Goal: Transaction & Acquisition: Book appointment/travel/reservation

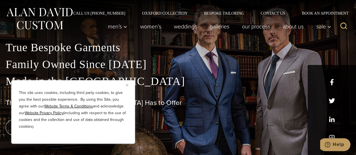
click at [128, 83] on button "Close" at bounding box center [129, 85] width 7 height 7
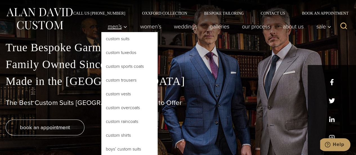
click at [113, 30] on link "Men’s" at bounding box center [117, 26] width 32 height 11
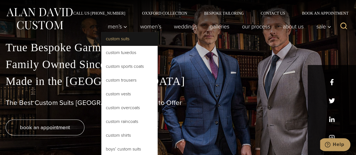
click at [111, 40] on link "Custom Suits" at bounding box center [129, 38] width 56 height 13
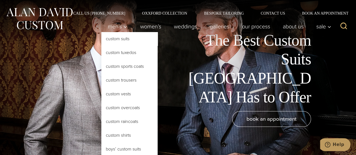
click at [110, 38] on link "Custom Suits" at bounding box center [129, 38] width 56 height 13
click at [114, 39] on link "Custom Suits" at bounding box center [129, 38] width 56 height 13
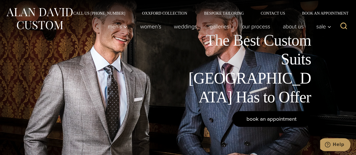
click at [262, 119] on span "book an appointment" at bounding box center [271, 119] width 50 height 8
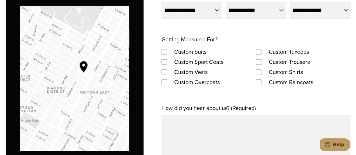
scroll to position [356, 0]
